Goal: Information Seeking & Learning: Learn about a topic

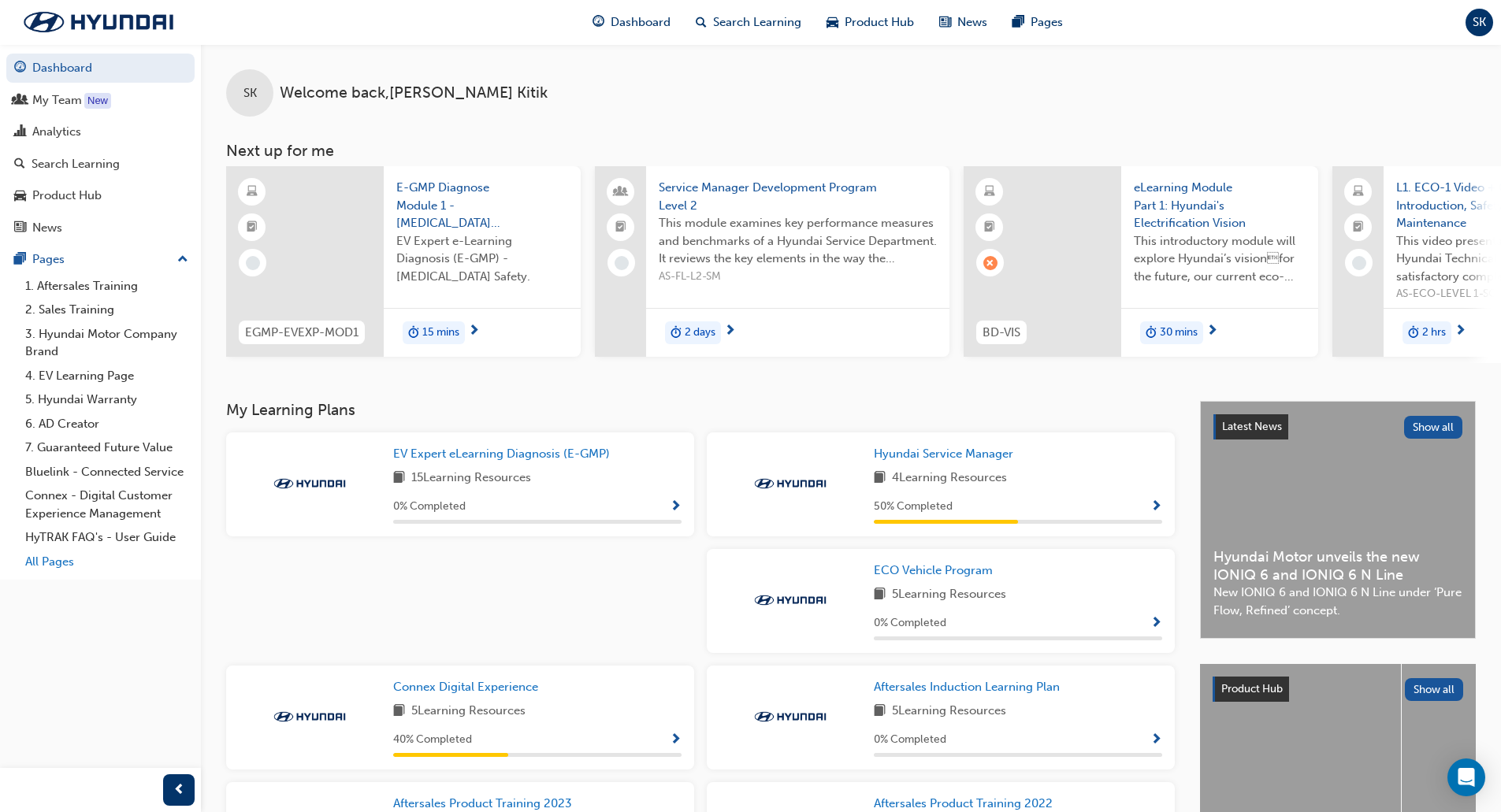
click at [49, 562] on link "All Pages" at bounding box center [106, 562] width 176 height 25
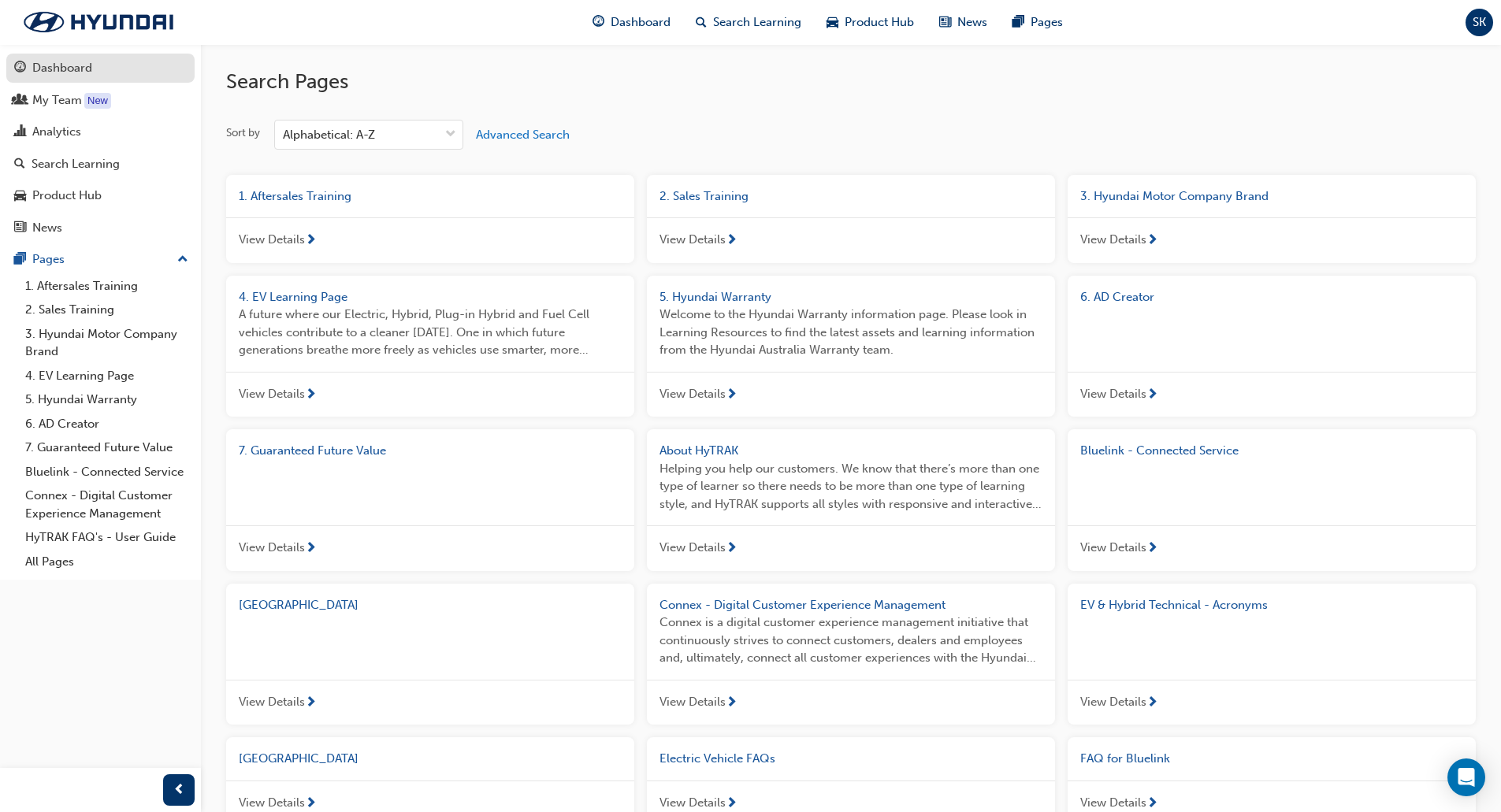
click at [74, 69] on div "Dashboard" at bounding box center [61, 68] width 60 height 18
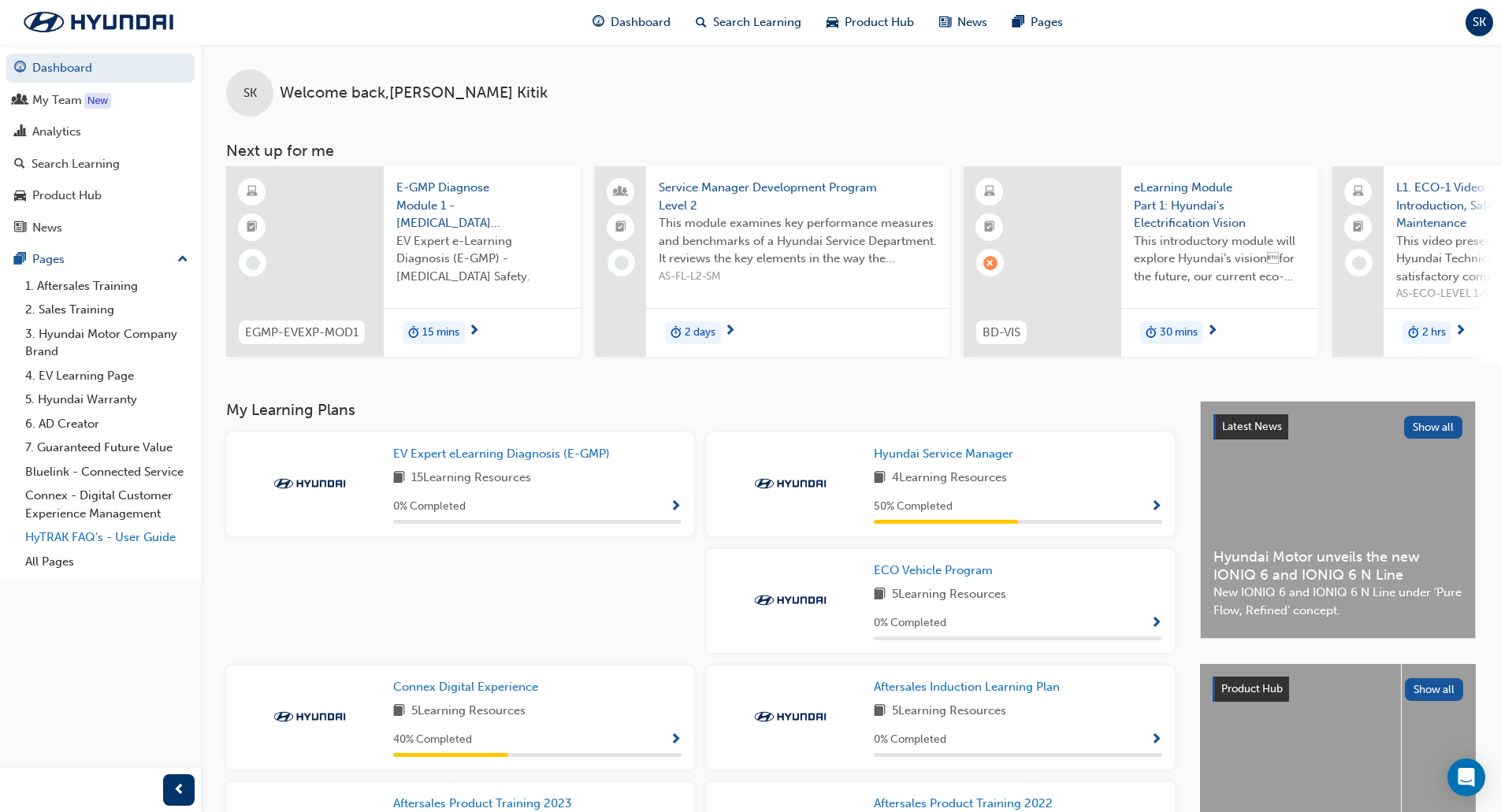
click at [149, 537] on link "HyTRAK FAQ's - User Guide" at bounding box center [106, 538] width 176 height 25
